Goal: Task Accomplishment & Management: Complete application form

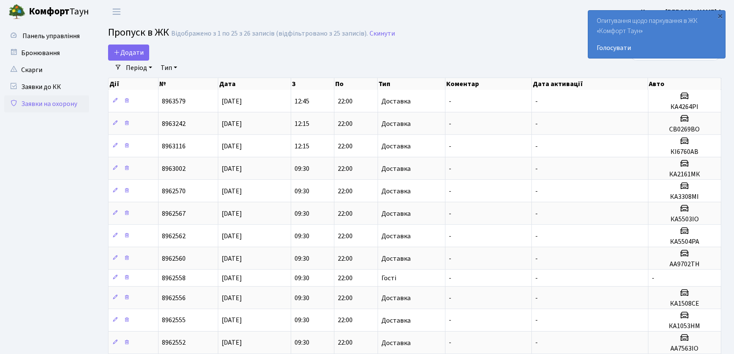
select select "25"
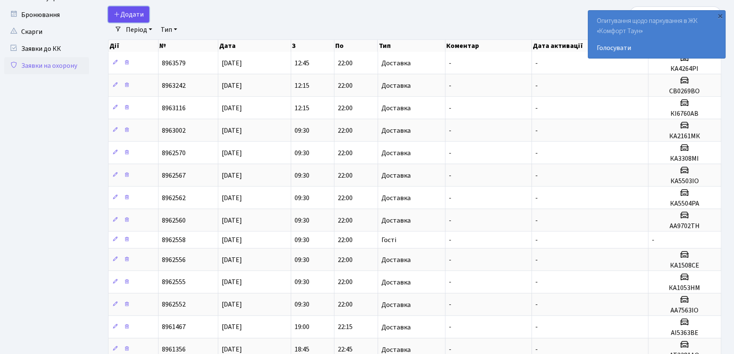
click at [123, 15] on span "Додати" at bounding box center [129, 14] width 30 height 9
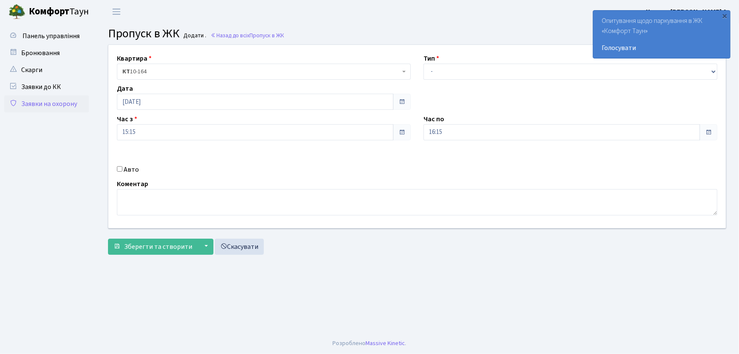
select select "1"
click at [424, 64] on select "- Доставка Таксі Гості Сервіс" at bounding box center [571, 72] width 294 height 16
drag, startPoint x: 444, startPoint y: 129, endPoint x: 418, endPoint y: 132, distance: 26.1
click at [418, 132] on div "Час по 16:15 16 : 15 00 01 02 03 04 05 06 07 08 09 10 11 12 13 14 15 16 17 18 1…" at bounding box center [570, 127] width 307 height 26
type input "22:00"
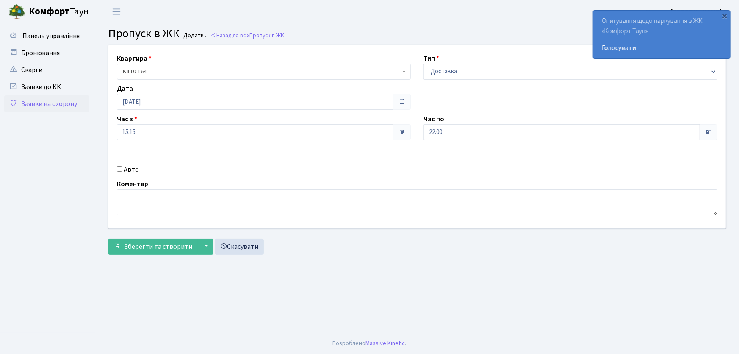
click at [117, 169] on input "Авто" at bounding box center [120, 169] width 6 height 6
checkbox input "true"
type input "АІ9085НІ"
click at [108, 239] on button "Зберегти та створити" at bounding box center [153, 247] width 90 height 16
